Goal: Information Seeking & Learning: Find specific fact

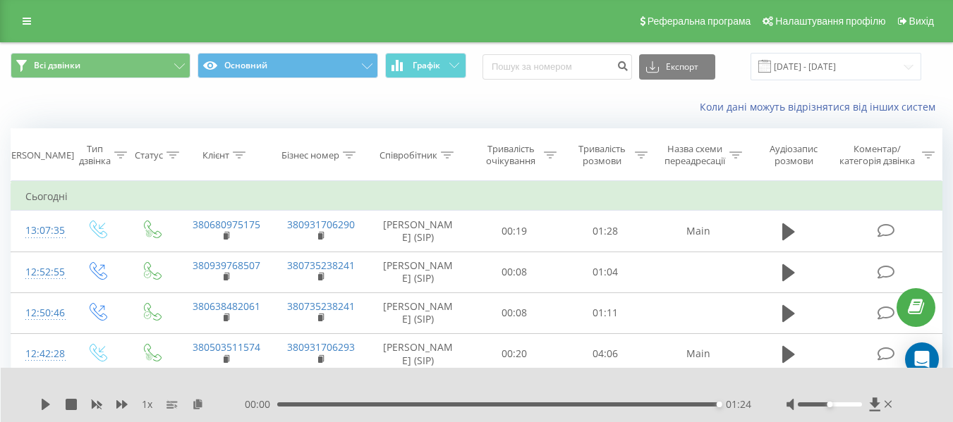
click at [28, 9] on div "Реферальна програма Налаштування профілю Вихід" at bounding box center [476, 21] width 953 height 42
click at [32, 14] on link at bounding box center [26, 21] width 25 height 20
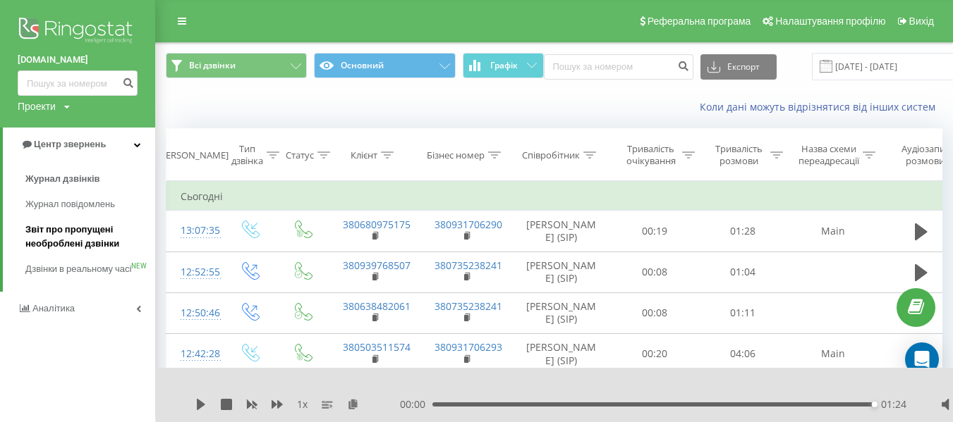
click at [61, 238] on span "Звіт про пропущені необроблені дзвінки" at bounding box center [86, 237] width 123 height 28
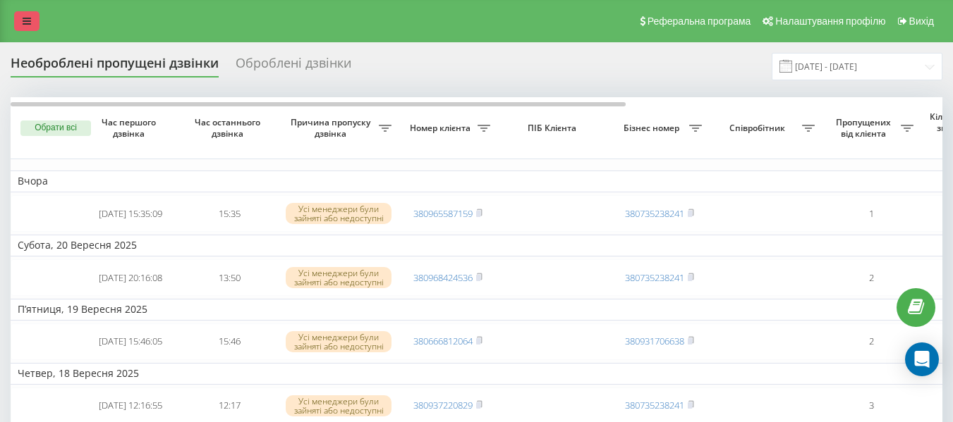
click at [35, 23] on link at bounding box center [26, 21] width 25 height 20
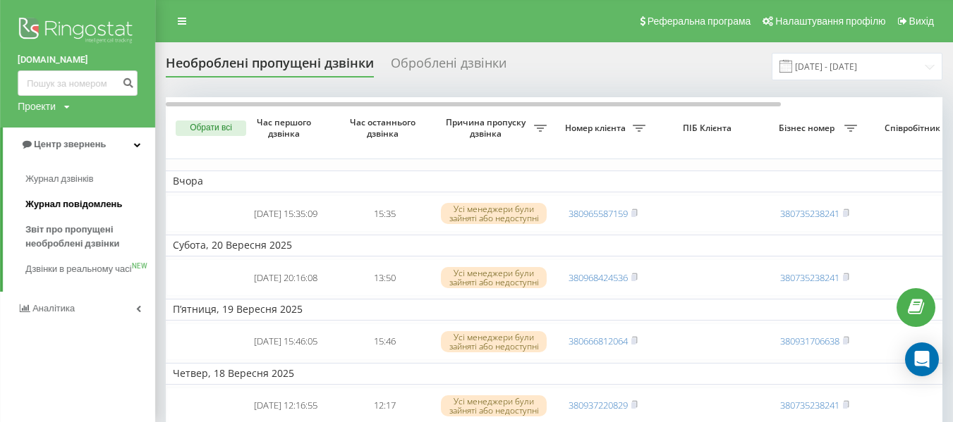
click at [63, 211] on span "Журнал повідомлень" at bounding box center [73, 204] width 97 height 14
click at [63, 181] on span "Журнал дзвінків" at bounding box center [62, 179] width 75 height 14
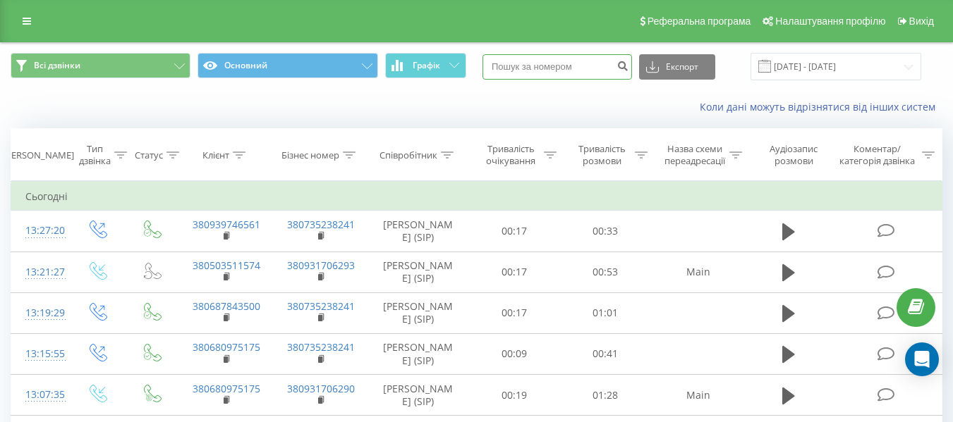
click at [582, 60] on input at bounding box center [556, 66] width 149 height 25
paste input "380995049129"
type input "380995049129"
click at [628, 68] on icon "submit" at bounding box center [622, 64] width 12 height 8
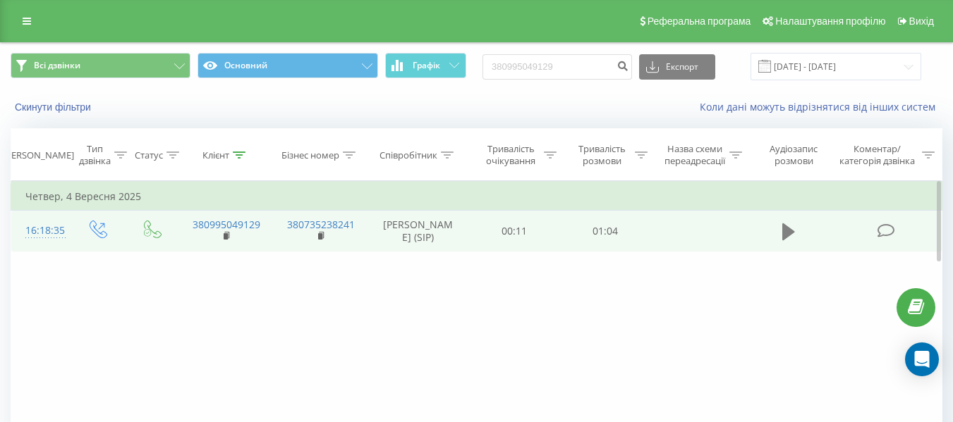
click at [783, 243] on button at bounding box center [788, 231] width 21 height 21
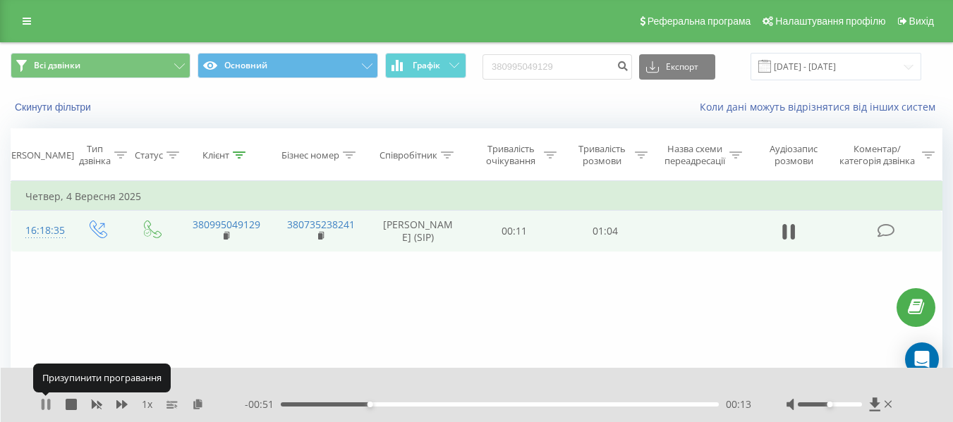
click at [48, 401] on icon at bounding box center [48, 404] width 3 height 11
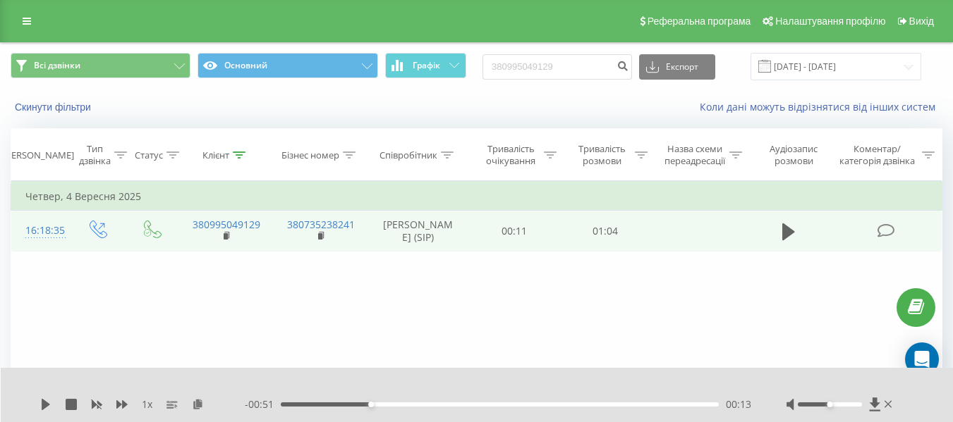
click at [549, 82] on div "Всі дзвінки Основний Графік 380995049129 Експорт .csv .xls .xlsx 23.06.2025 - 2…" at bounding box center [476, 66] width 951 height 47
click at [549, 77] on input "380995049129" at bounding box center [556, 66] width 149 height 25
paste input "638482061"
type input "380638482061"
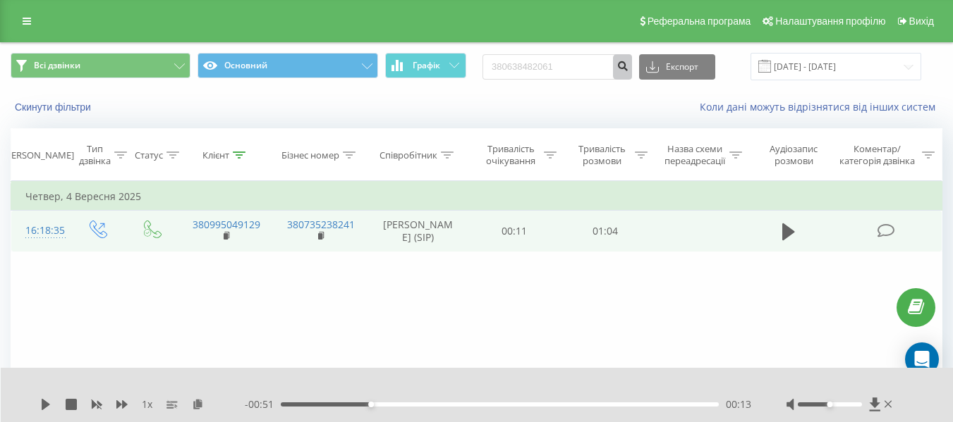
click at [628, 63] on icon "submit" at bounding box center [622, 64] width 12 height 8
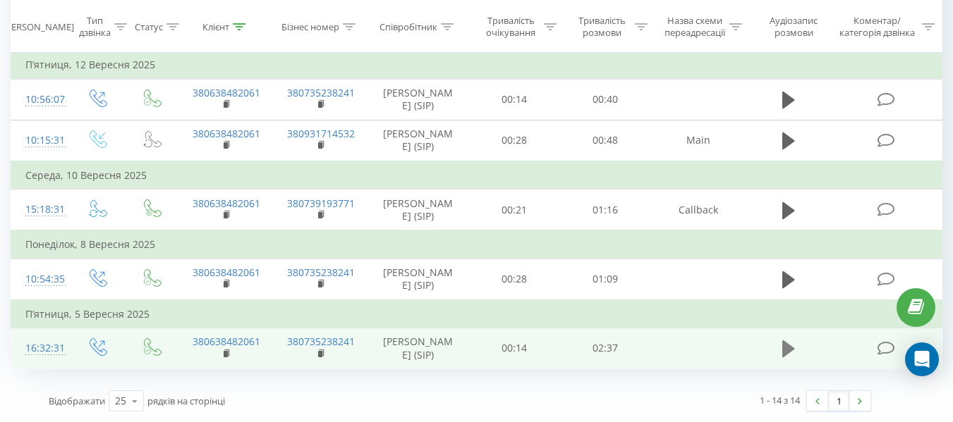
click at [784, 341] on icon at bounding box center [788, 349] width 13 height 17
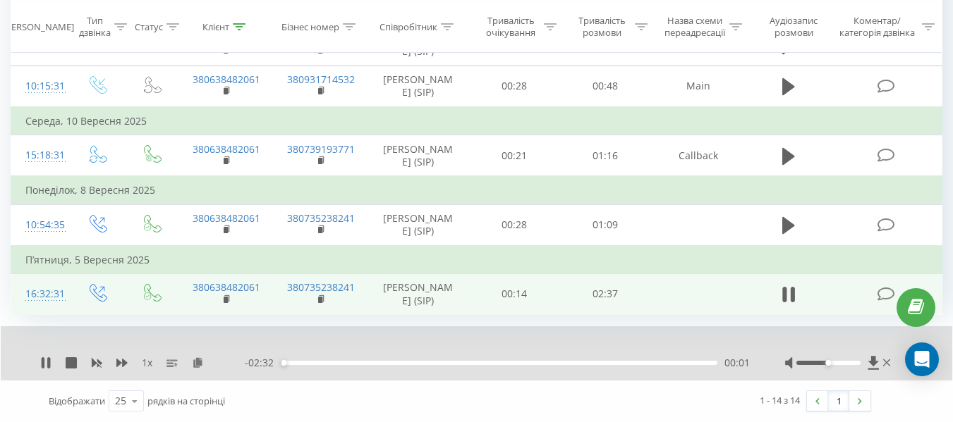
click at [293, 365] on div "00:01" at bounding box center [499, 363] width 436 height 4
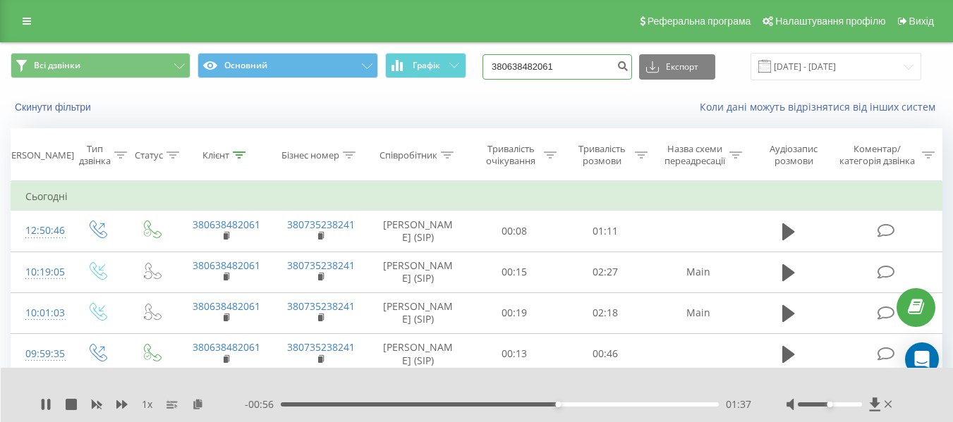
click at [586, 75] on input "380638482061" at bounding box center [556, 66] width 149 height 25
click at [574, 64] on input "380638482061" at bounding box center [556, 66] width 149 height 25
paste input "71184032"
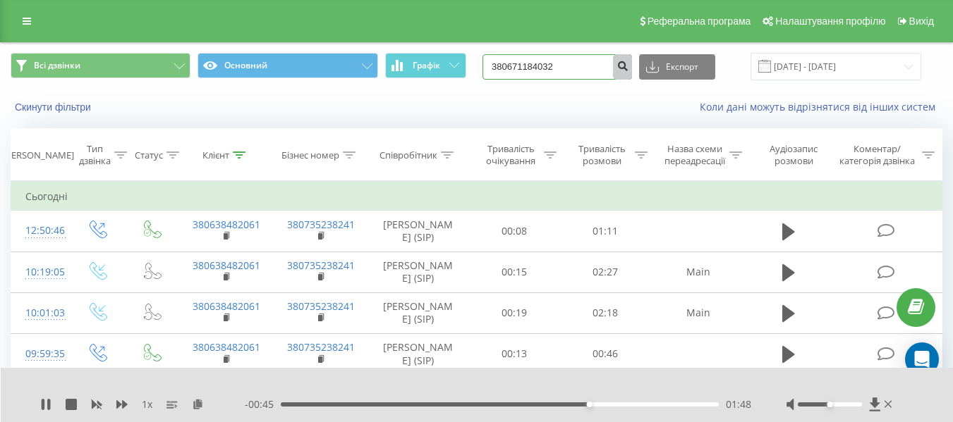
type input "380671184032"
click at [628, 68] on icon "submit" at bounding box center [622, 64] width 12 height 8
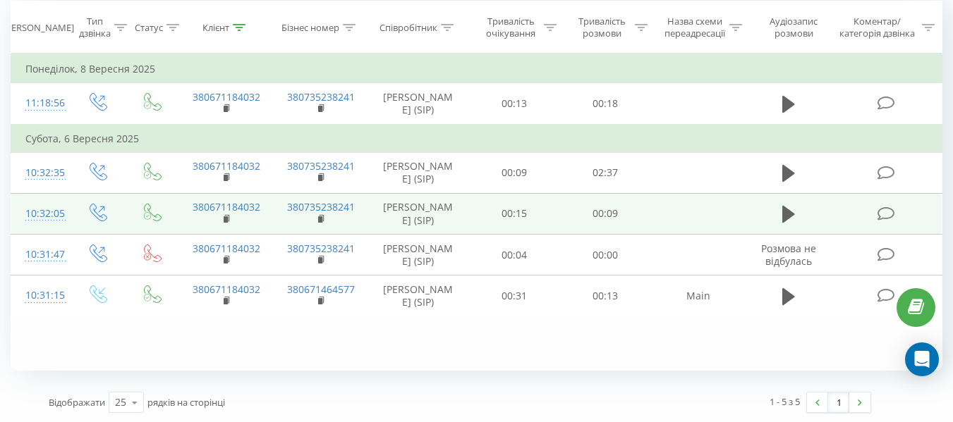
scroll to position [129, 0]
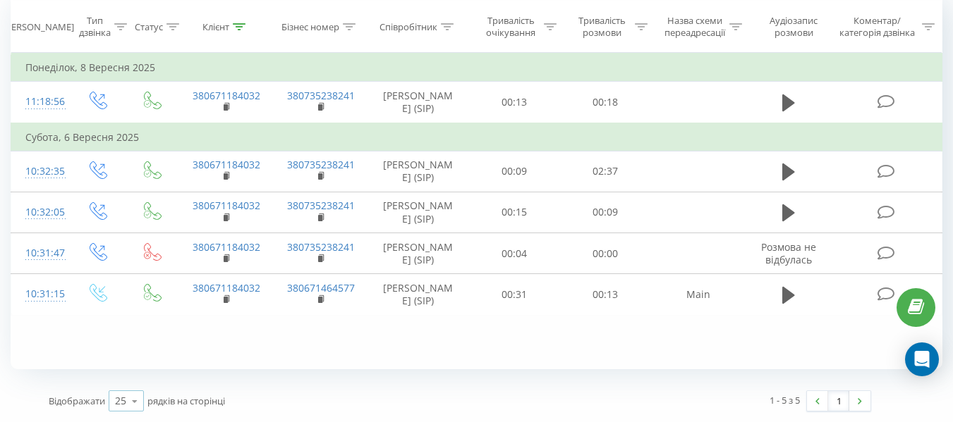
click at [133, 403] on icon at bounding box center [134, 402] width 21 height 28
click at [131, 389] on div "100" at bounding box center [126, 381] width 34 height 20
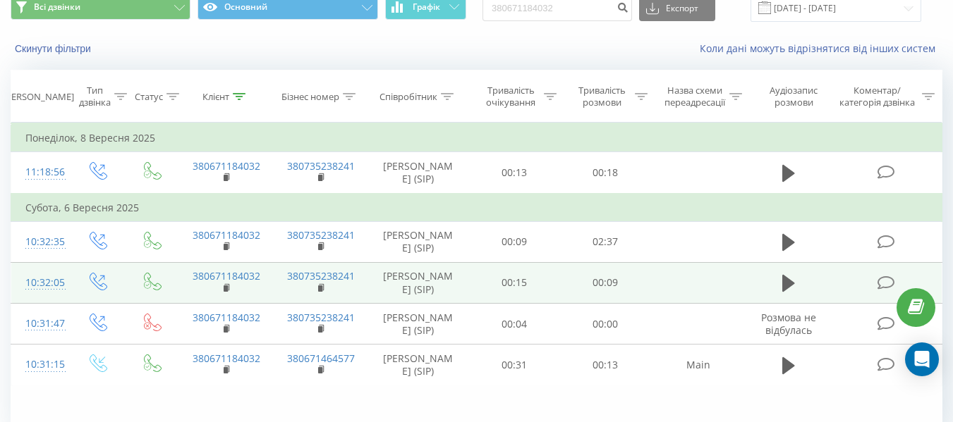
scroll to position [129, 0]
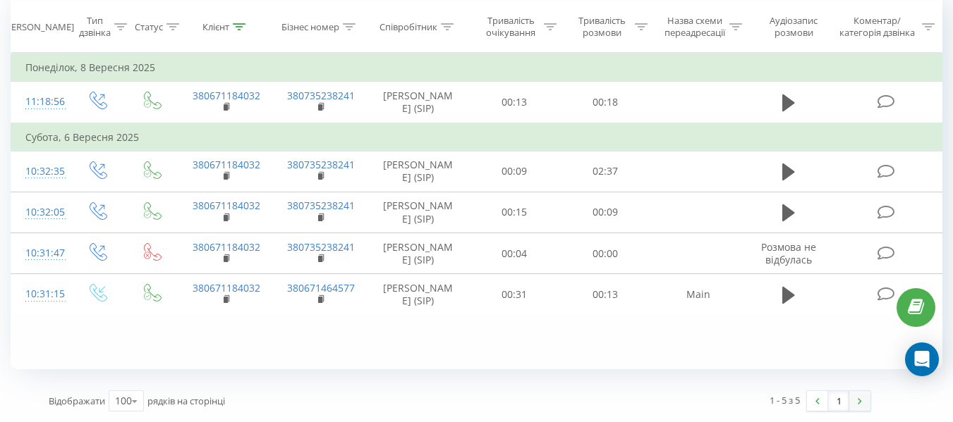
click at [860, 398] on img at bounding box center [859, 401] width 4 height 6
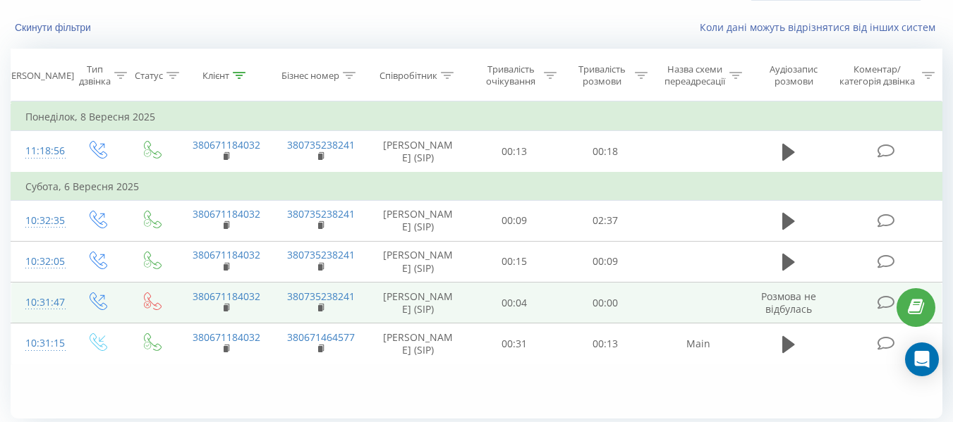
scroll to position [59, 0]
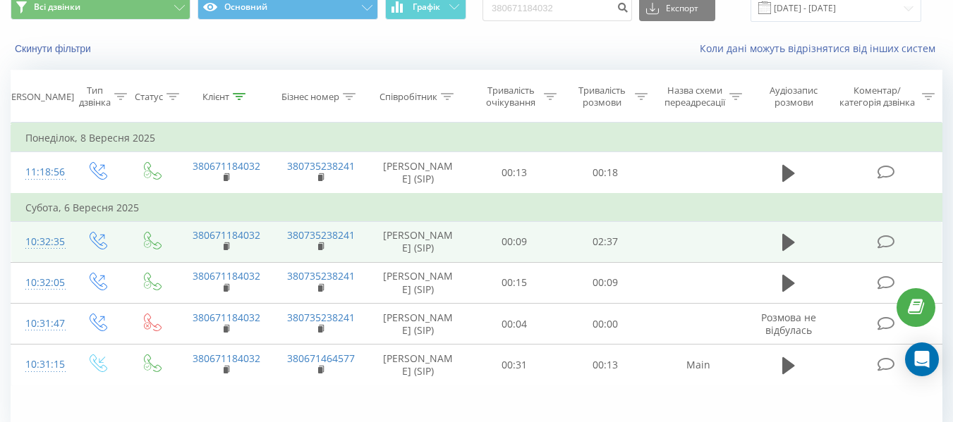
click at [772, 262] on td at bounding box center [788, 241] width 87 height 41
click at [784, 253] on button at bounding box center [788, 242] width 21 height 21
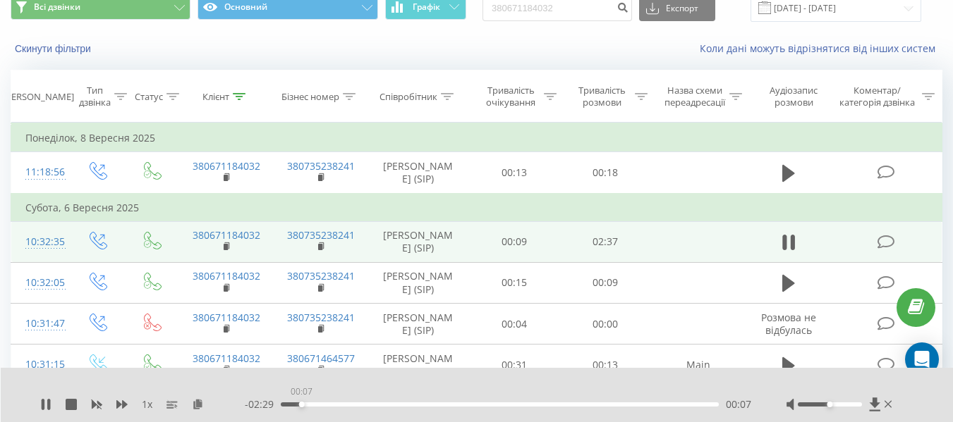
click at [301, 405] on div "00:07" at bounding box center [500, 405] width 438 height 4
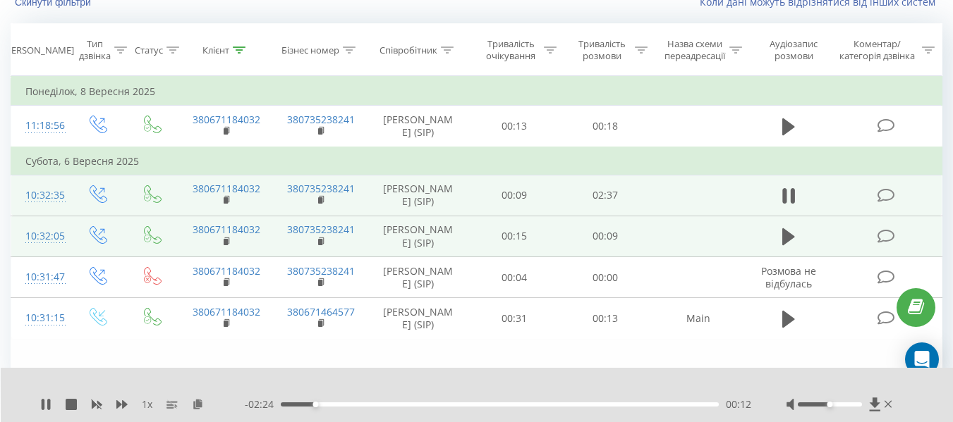
scroll to position [129, 0]
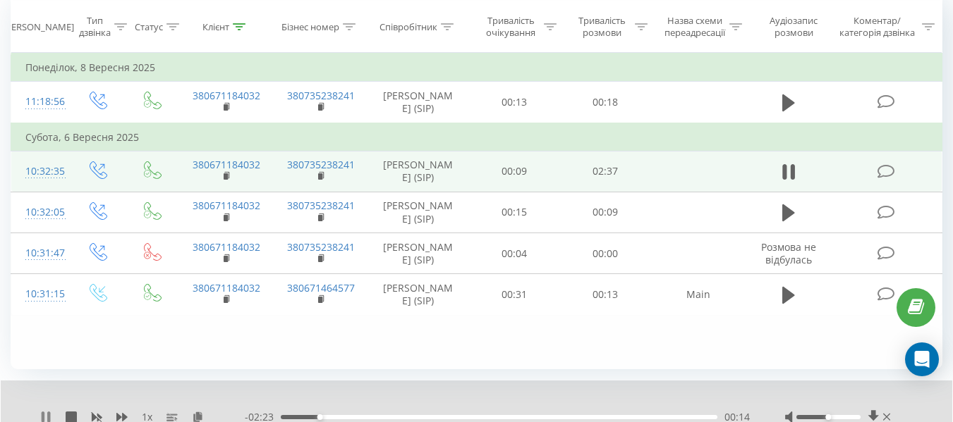
click at [46, 415] on icon at bounding box center [45, 417] width 11 height 11
click at [47, 413] on icon at bounding box center [45, 417] width 11 height 11
click at [348, 419] on div "00:16" at bounding box center [499, 417] width 436 height 4
click at [371, 415] on div "- 02:10 00:26 00:26" at bounding box center [497, 417] width 505 height 14
click at [365, 417] on div "00:30" at bounding box center [499, 417] width 436 height 4
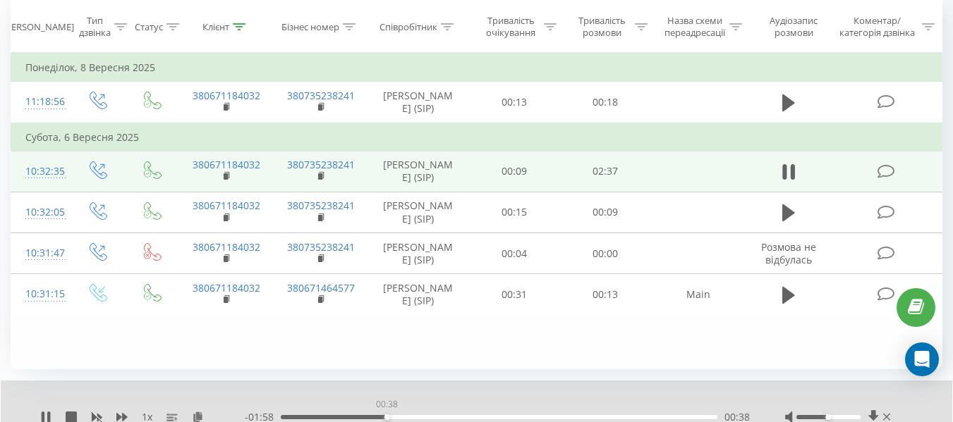
click at [386, 416] on div "00:38" at bounding box center [499, 417] width 436 height 4
click at [413, 416] on div "00:47" at bounding box center [499, 417] width 436 height 4
click at [418, 415] on div "00:48" at bounding box center [417, 418] width 6 height 6
click at [436, 415] on div "00:55" at bounding box center [499, 417] width 436 height 4
click at [493, 417] on div "01:16" at bounding box center [499, 417] width 436 height 4
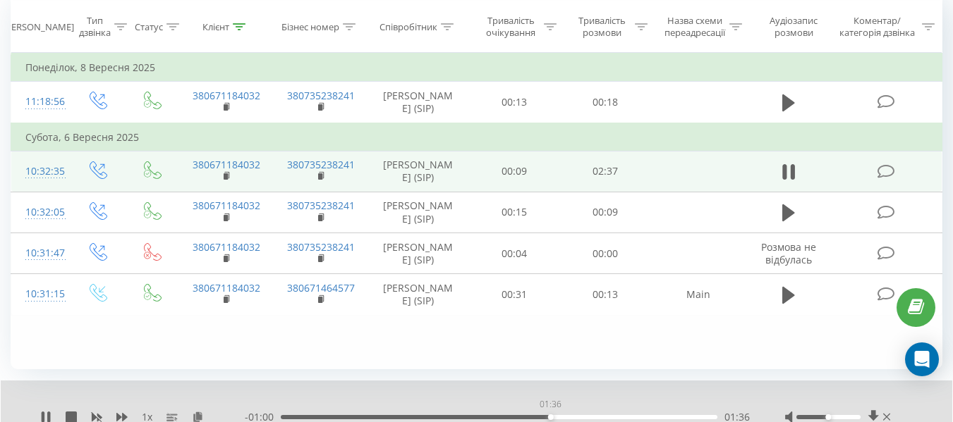
click at [550, 416] on div "01:36" at bounding box center [499, 417] width 436 height 4
click at [49, 416] on icon at bounding box center [48, 417] width 3 height 11
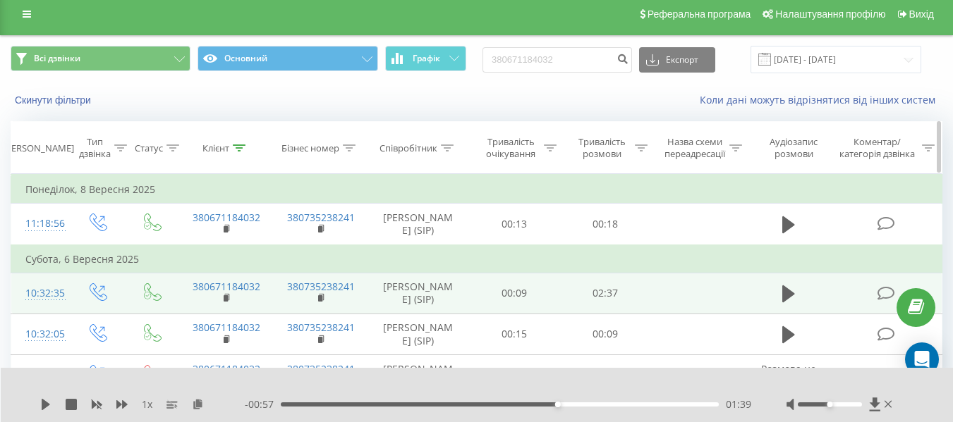
scroll to position [0, 0]
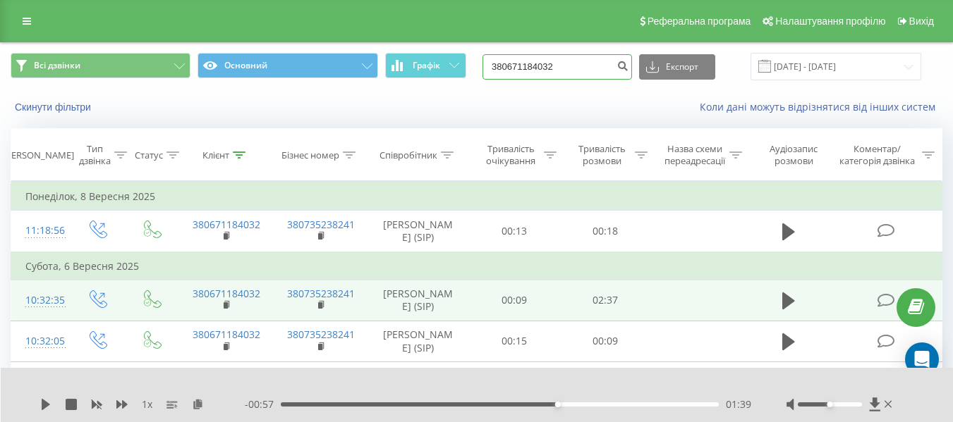
click at [551, 67] on input "380671184032" at bounding box center [556, 66] width 149 height 25
paste input "962123664"
type input "380962123664"
click at [628, 68] on icon "submit" at bounding box center [622, 64] width 12 height 8
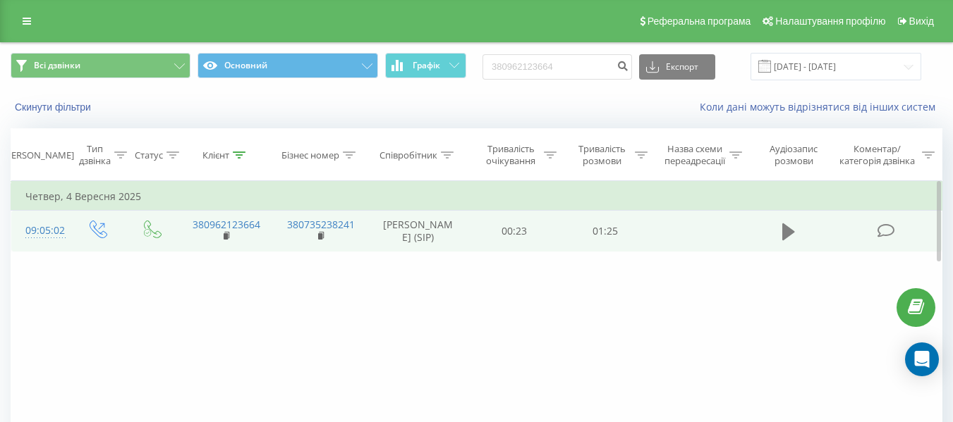
click at [786, 240] on icon at bounding box center [788, 232] width 13 height 17
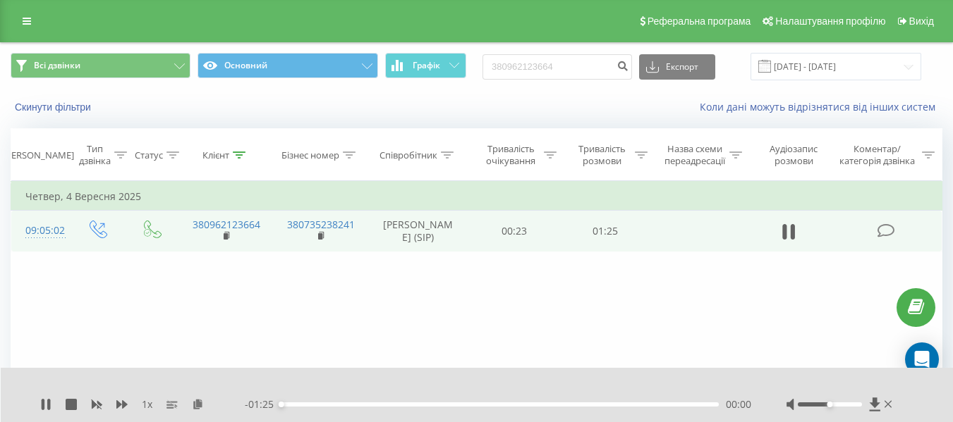
click at [283, 409] on div "- 01:25 00:00 00:00" at bounding box center [498, 405] width 506 height 14
click at [297, 405] on div "00:00" at bounding box center [500, 405] width 438 height 4
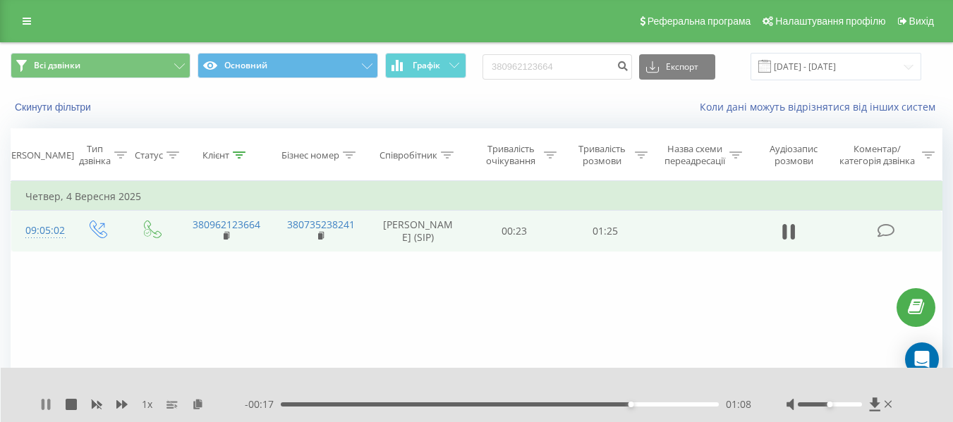
click at [48, 409] on icon at bounding box center [48, 404] width 3 height 11
